Goal: Communication & Community: Connect with others

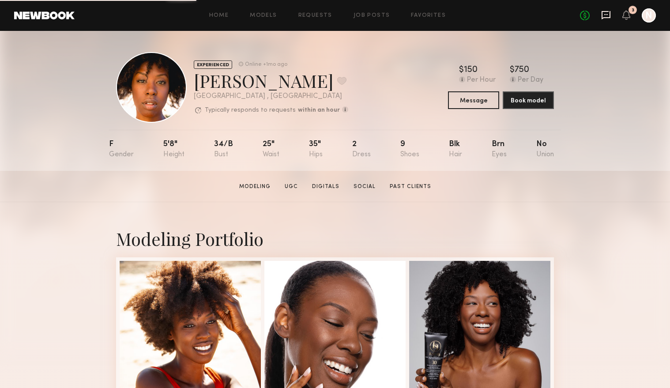
click at [609, 17] on icon at bounding box center [606, 15] width 9 height 8
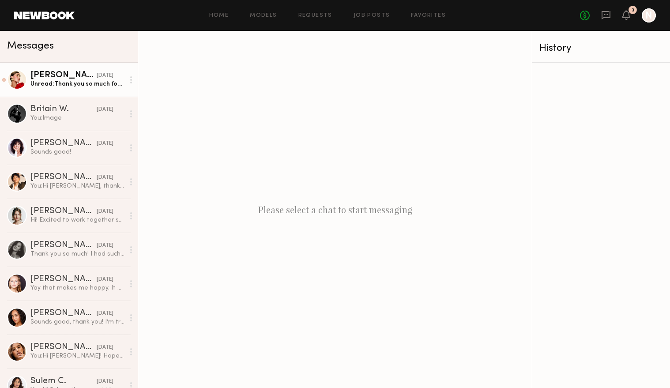
click at [64, 83] on div "Unread: Thank you so much for the request. I was wondering if there might be a …" at bounding box center [77, 84] width 94 height 8
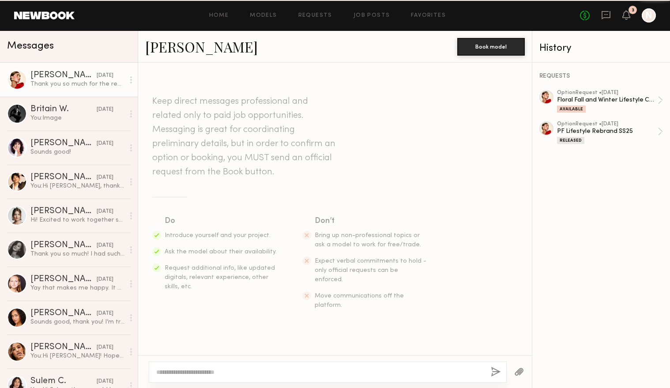
scroll to position [410, 0]
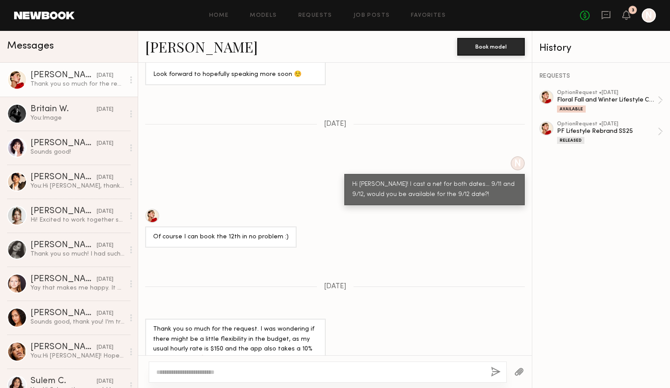
click at [154, 209] on div at bounding box center [152, 216] width 14 height 14
